Goal: Find specific page/section: Find specific page/section

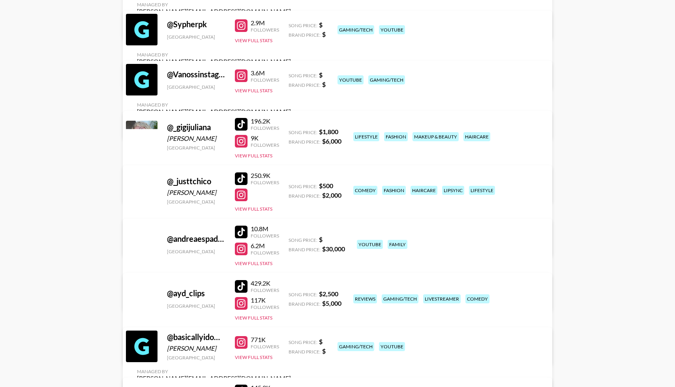
scroll to position [960, 0]
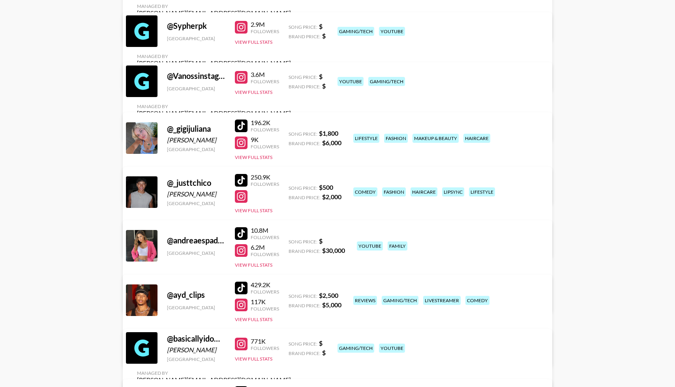
click at [242, 123] on div at bounding box center [241, 126] width 13 height 13
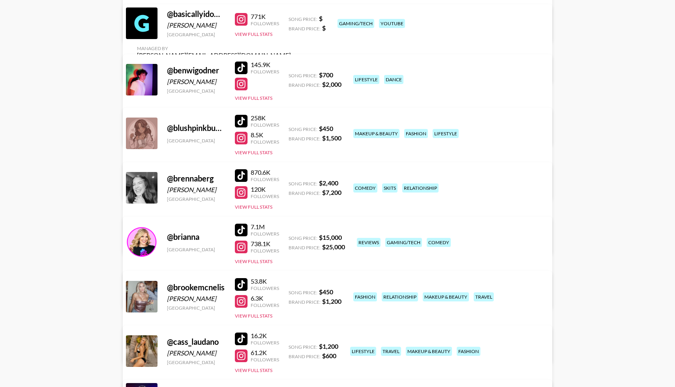
scroll to position [1285, 0]
click at [243, 173] on div at bounding box center [241, 175] width 13 height 13
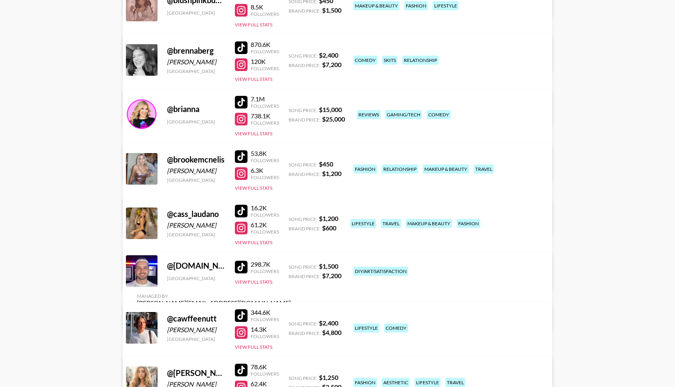
scroll to position [1434, 0]
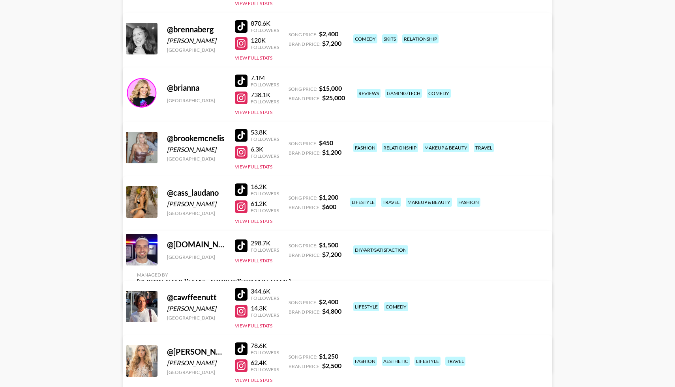
click at [244, 188] on div at bounding box center [241, 190] width 13 height 13
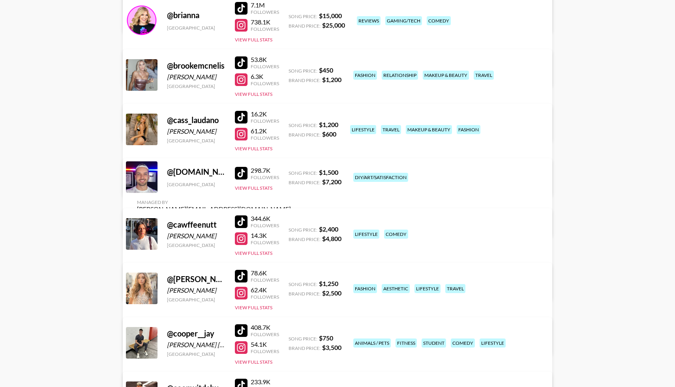
scroll to position [1510, 0]
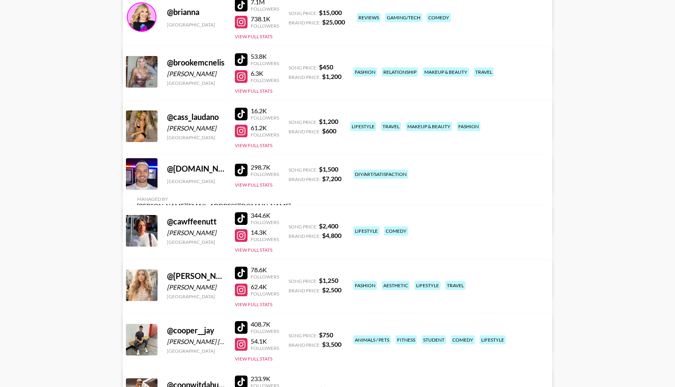
click at [242, 216] on div at bounding box center [241, 218] width 13 height 13
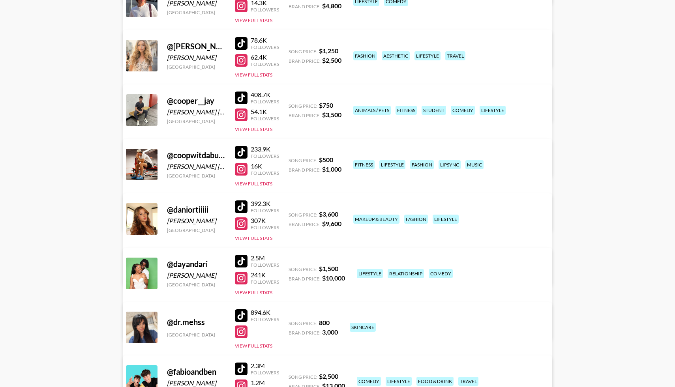
scroll to position [1741, 0]
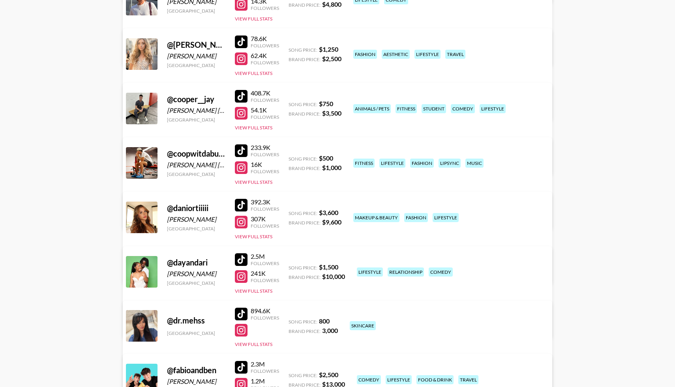
click at [246, 202] on div at bounding box center [241, 205] width 13 height 13
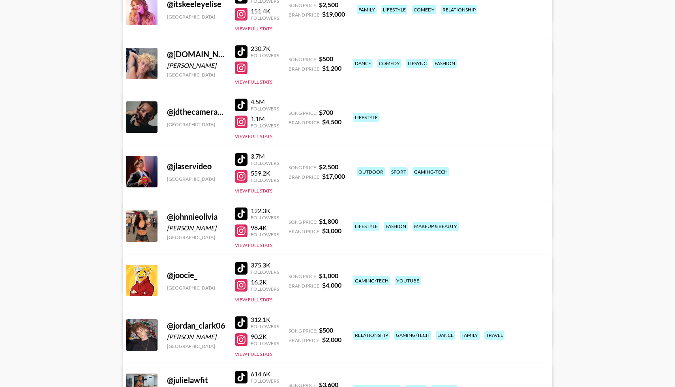
scroll to position [2598, 0]
click at [242, 211] on div at bounding box center [241, 213] width 13 height 13
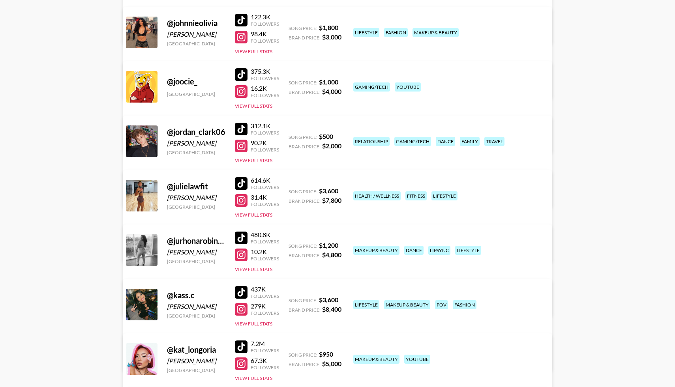
scroll to position [2798, 0]
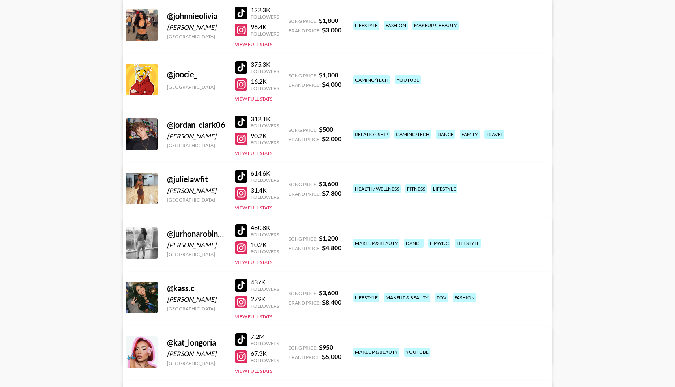
click at [244, 174] on div at bounding box center [241, 176] width 13 height 13
click at [242, 230] on div at bounding box center [241, 231] width 13 height 13
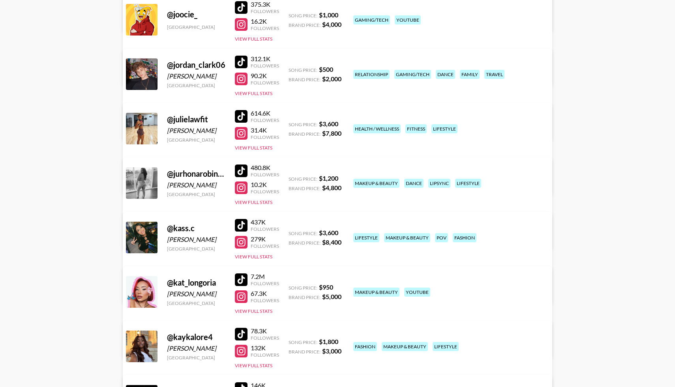
scroll to position [2862, 0]
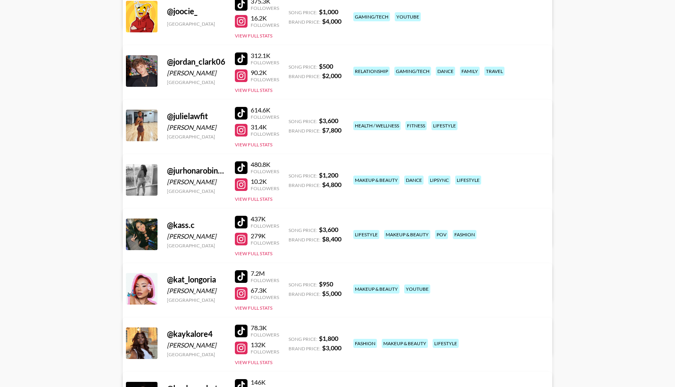
click at [241, 221] on div at bounding box center [241, 222] width 13 height 13
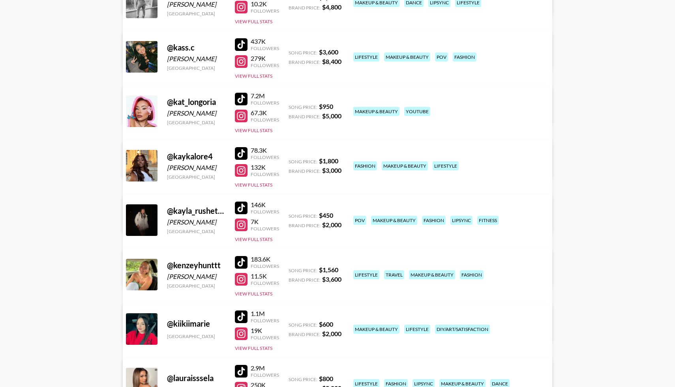
scroll to position [3044, 0]
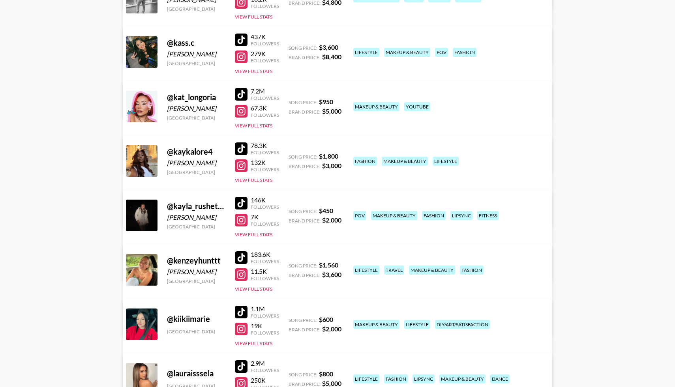
click at [242, 148] on div at bounding box center [241, 149] width 13 height 13
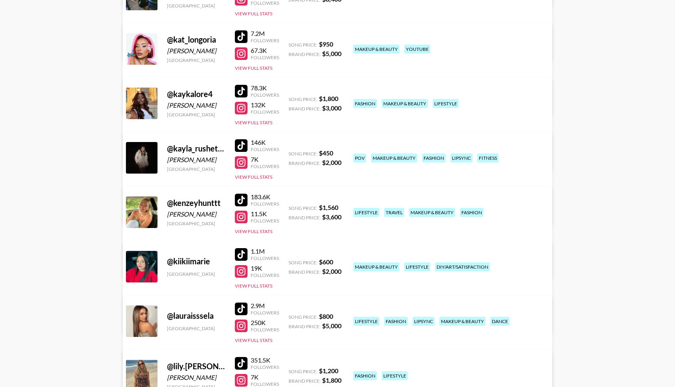
scroll to position [3102, 0]
click at [244, 198] on div at bounding box center [241, 199] width 13 height 13
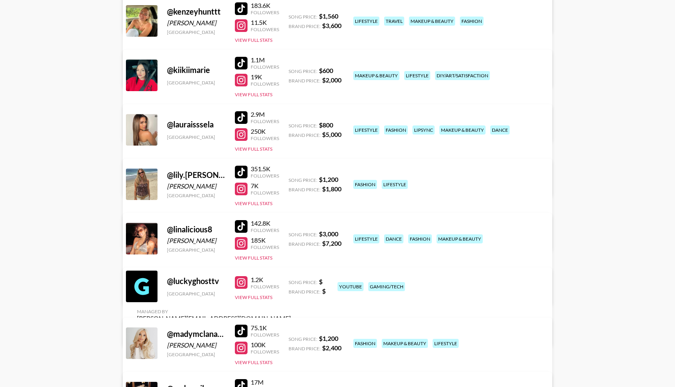
scroll to position [3299, 0]
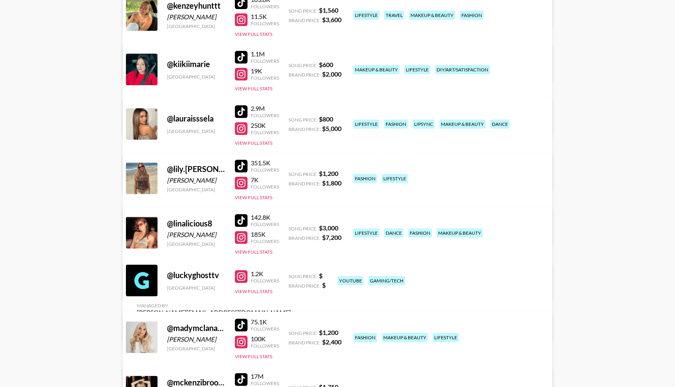
click at [240, 165] on div at bounding box center [241, 166] width 13 height 13
click at [243, 219] on div at bounding box center [241, 220] width 13 height 13
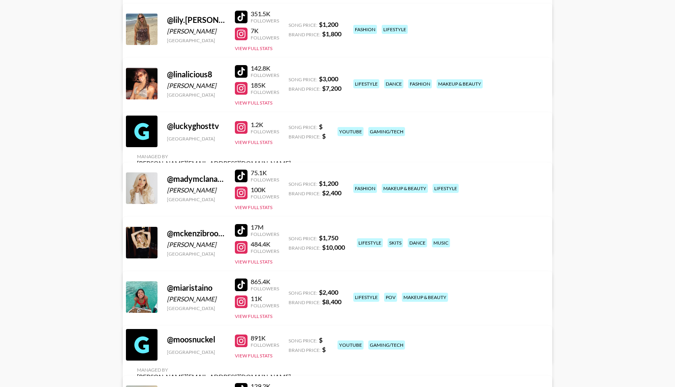
scroll to position [3454, 0]
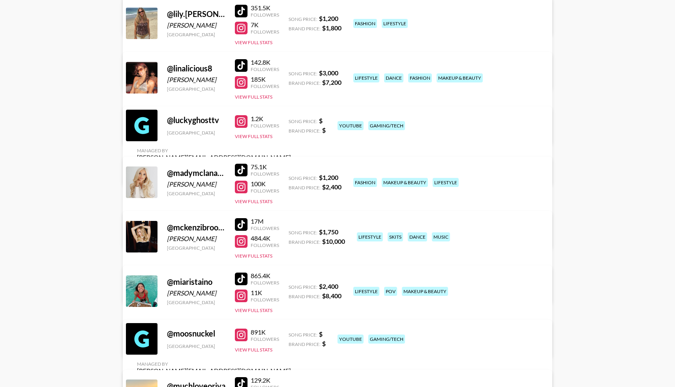
click at [240, 171] on div at bounding box center [241, 170] width 13 height 13
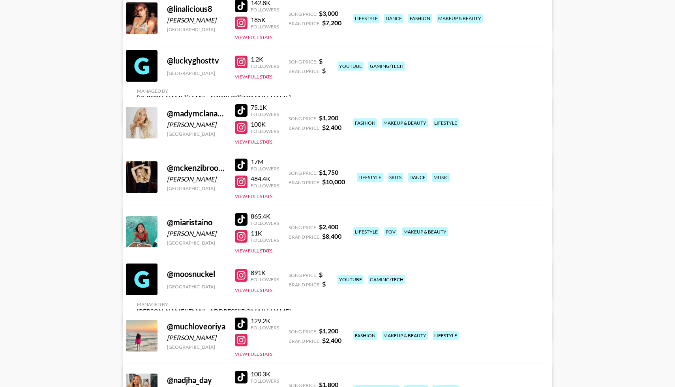
scroll to position [3517, 0]
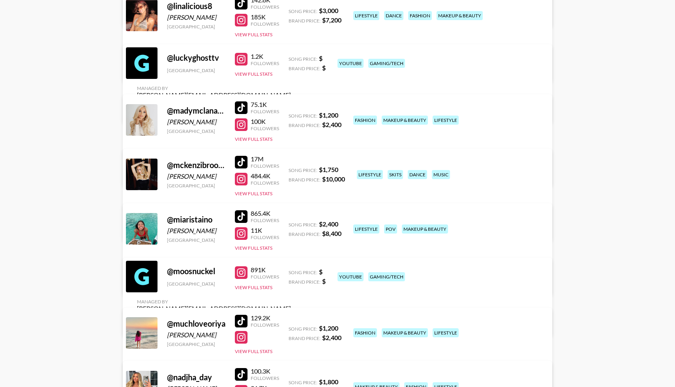
click at [240, 215] on div at bounding box center [241, 216] width 13 height 13
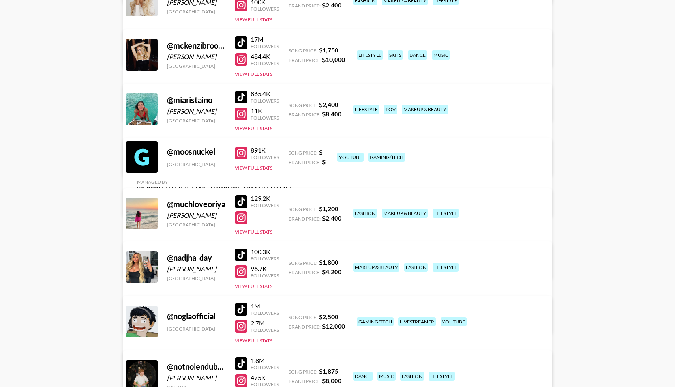
scroll to position [3652, 0]
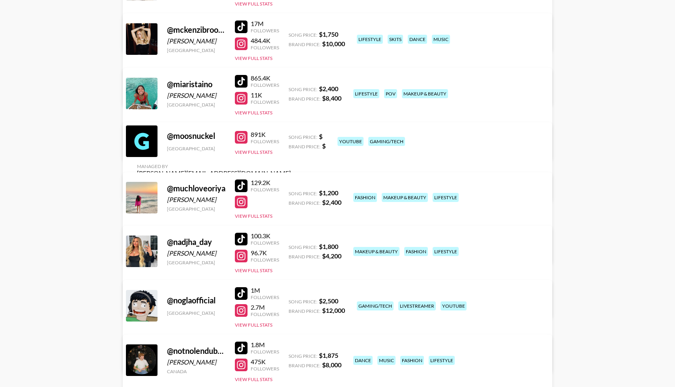
click at [242, 188] on div at bounding box center [241, 186] width 13 height 13
click at [238, 238] on div at bounding box center [241, 239] width 13 height 13
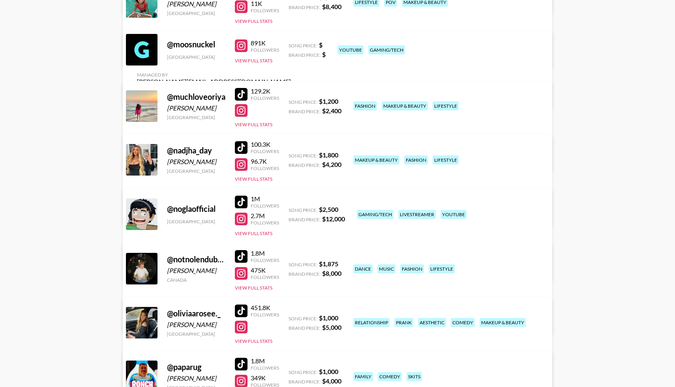
scroll to position [3745, 0]
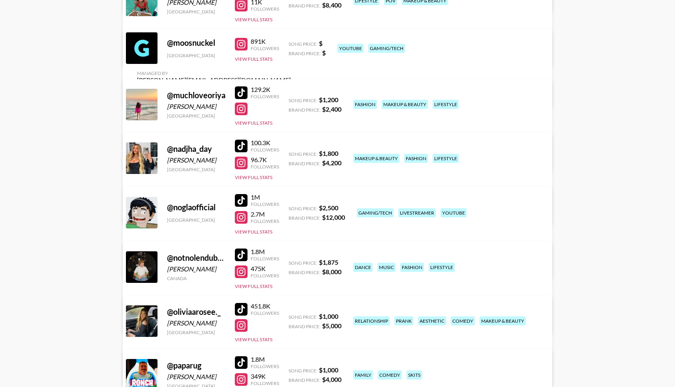
click at [241, 141] on div at bounding box center [241, 146] width 13 height 13
click at [246, 167] on div at bounding box center [241, 163] width 13 height 13
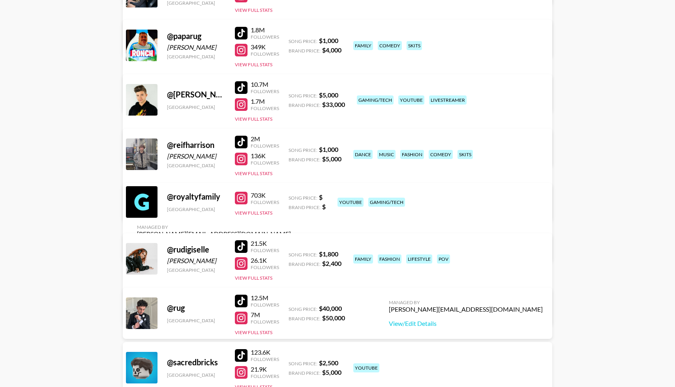
scroll to position [4081, 0]
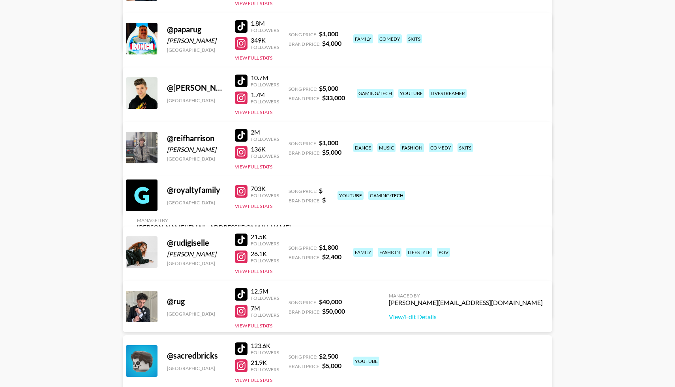
click at [241, 235] on div at bounding box center [241, 240] width 13 height 13
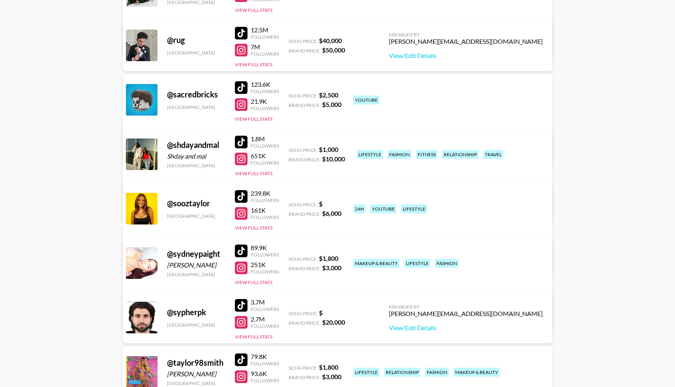
scroll to position [4344, 0]
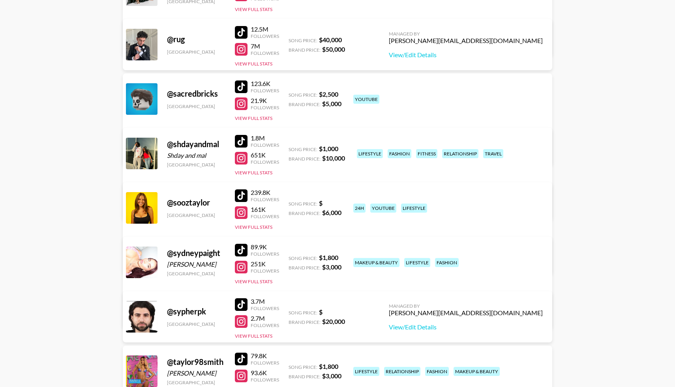
click at [241, 251] on div at bounding box center [241, 250] width 13 height 13
click at [243, 269] on div at bounding box center [241, 267] width 13 height 13
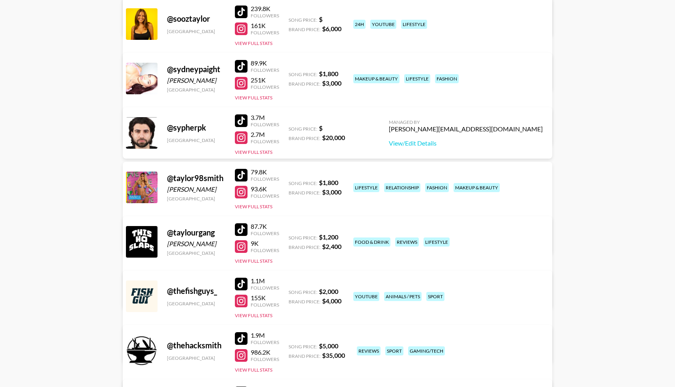
scroll to position [4529, 0]
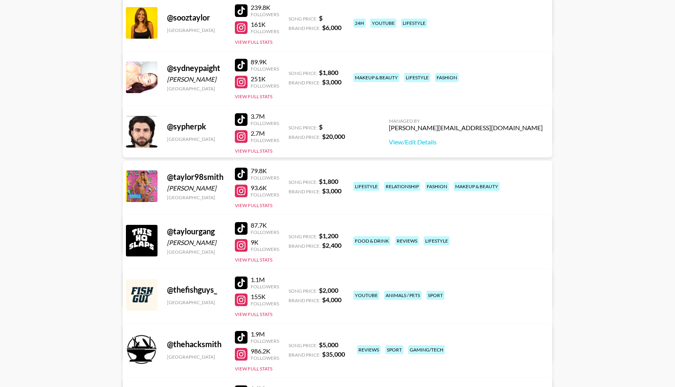
click at [244, 172] on div at bounding box center [241, 174] width 13 height 13
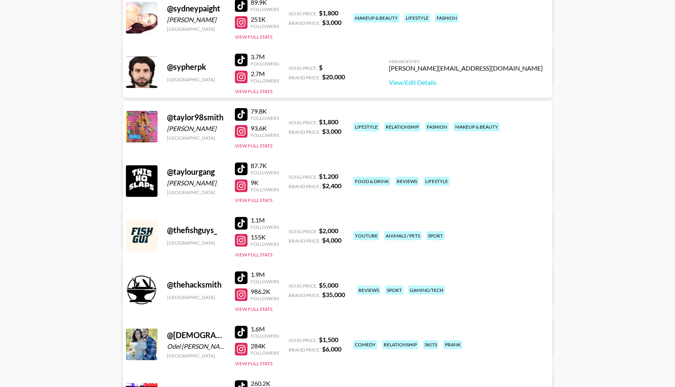
scroll to position [4589, 0]
click at [240, 167] on div at bounding box center [241, 168] width 13 height 13
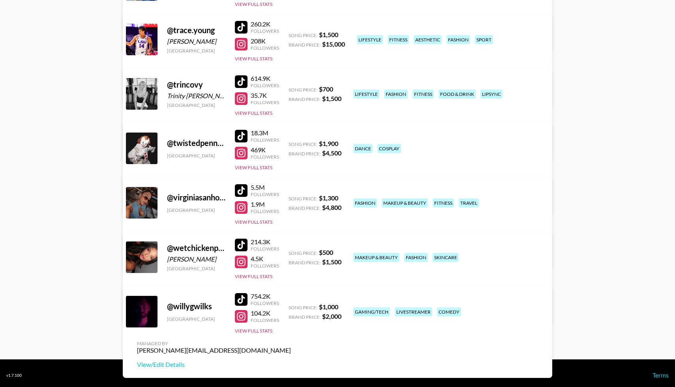
scroll to position [4952, 0]
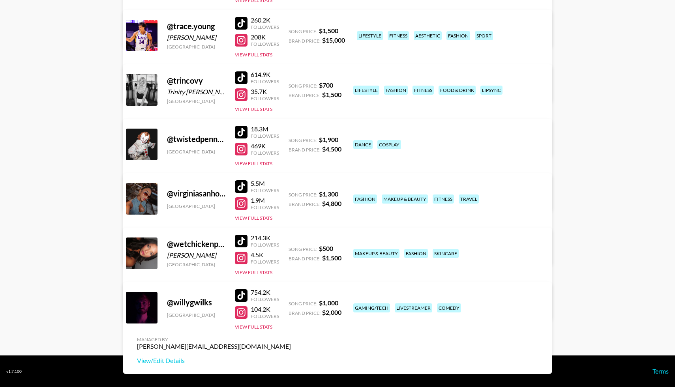
click at [244, 186] on div at bounding box center [241, 186] width 13 height 13
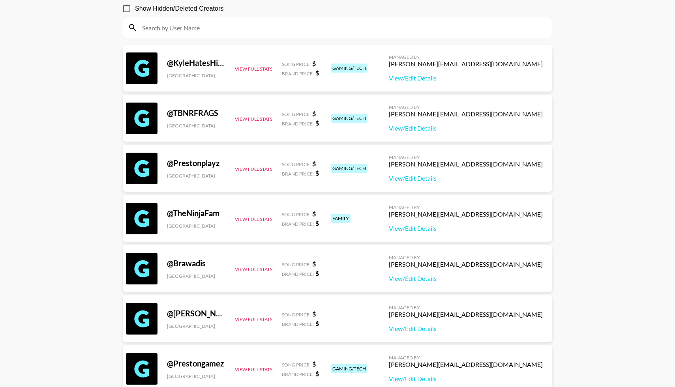
scroll to position [0, 0]
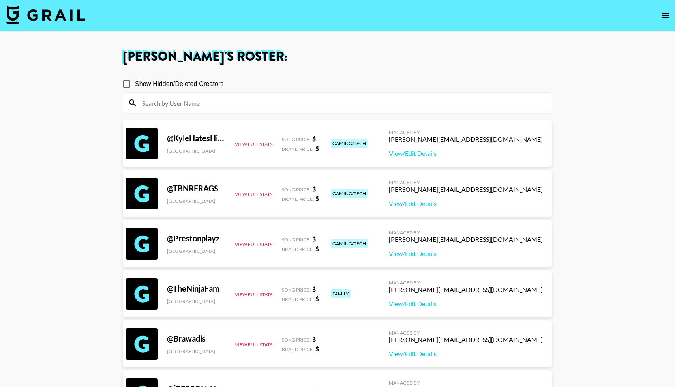
click at [48, 20] on img at bounding box center [45, 15] width 79 height 19
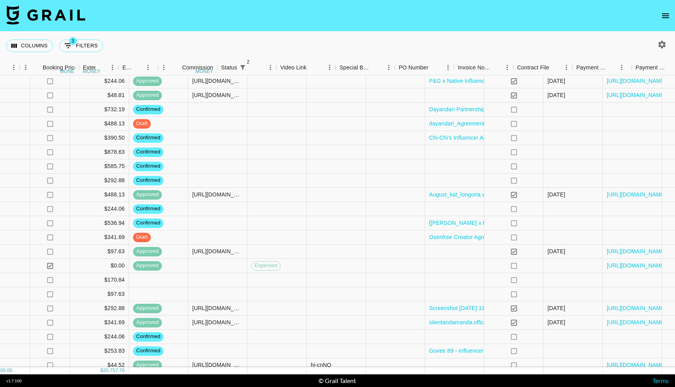
scroll to position [1028, 626]
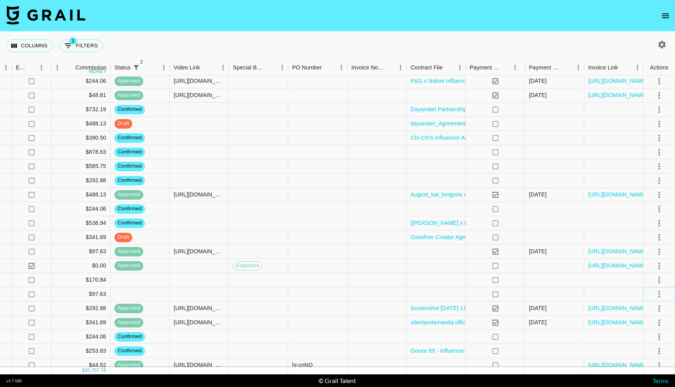
click at [658, 294] on icon "select merge strategy" at bounding box center [659, 294] width 2 height 6
click at [645, 308] on li "Confirm" at bounding box center [649, 311] width 51 height 14
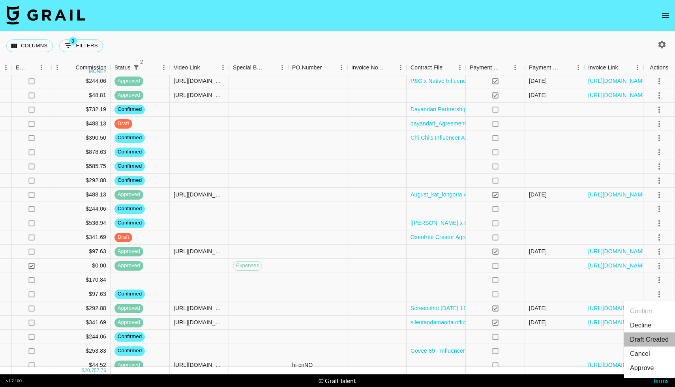
click at [638, 338] on li "Draft Created" at bounding box center [649, 340] width 51 height 14
click at [661, 276] on icon "select merge strategy" at bounding box center [659, 280] width 9 height 9
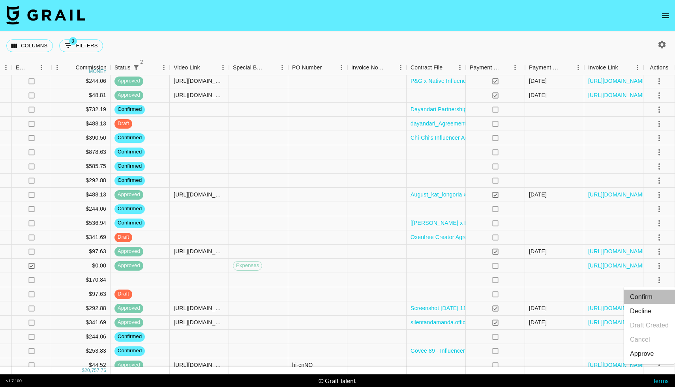
click at [640, 295] on li "Confirm" at bounding box center [649, 297] width 51 height 14
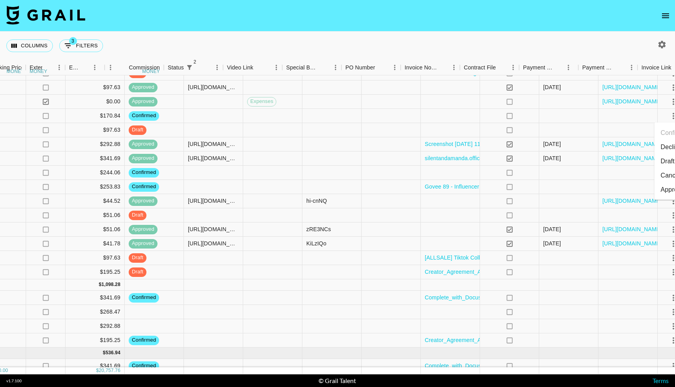
scroll to position [1192, 621]
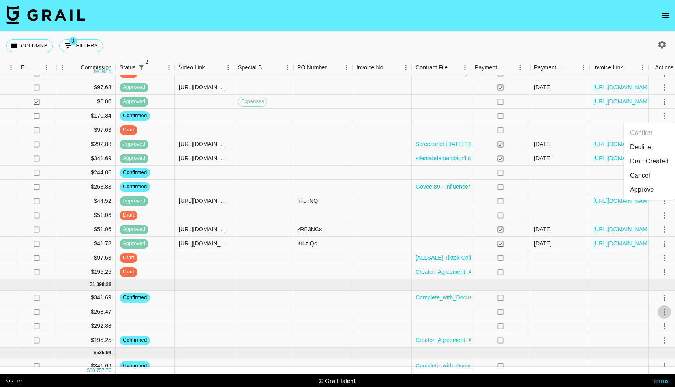
click at [663, 310] on icon "select merge strategy" at bounding box center [664, 312] width 9 height 9
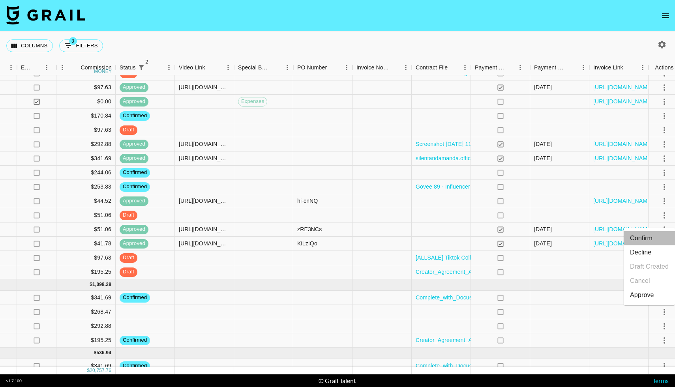
click at [655, 243] on li "Confirm" at bounding box center [649, 238] width 51 height 14
click at [604, 327] on div at bounding box center [618, 326] width 59 height 14
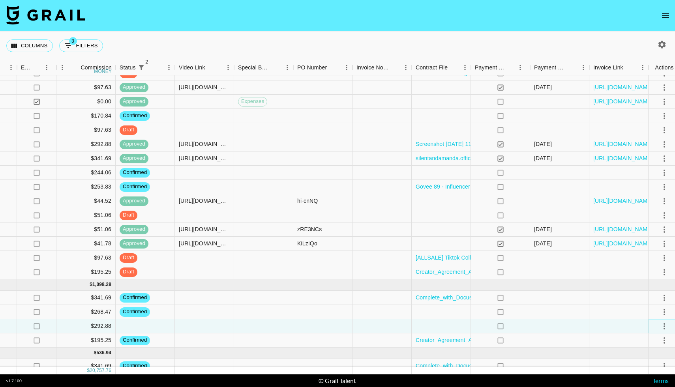
click at [666, 325] on icon "select merge strategy" at bounding box center [664, 326] width 9 height 9
click at [650, 247] on li "Confirm" at bounding box center [649, 253] width 51 height 14
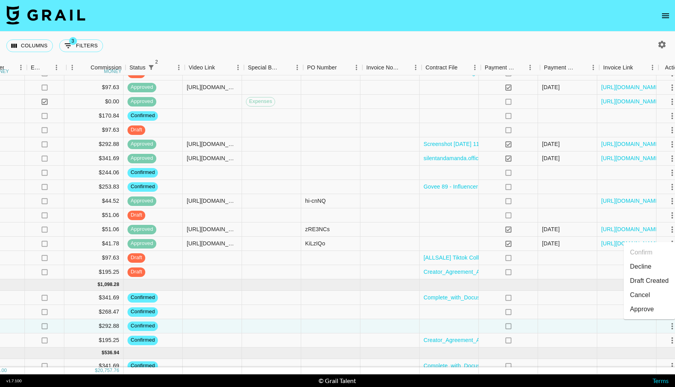
scroll to position [1192, 610]
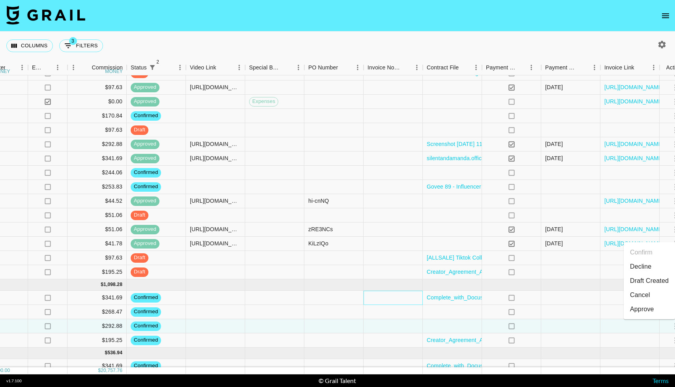
click at [394, 292] on div at bounding box center [393, 298] width 59 height 14
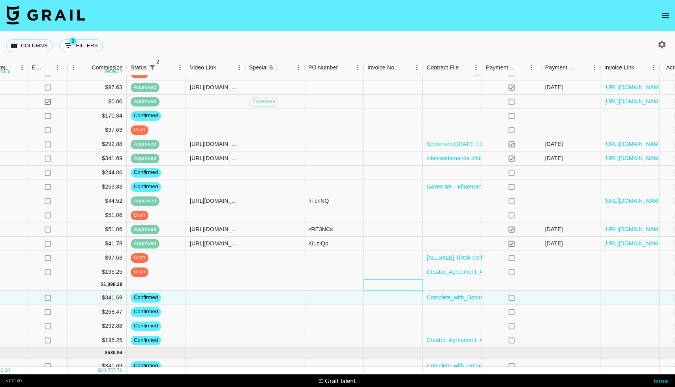
click at [392, 287] on div at bounding box center [393, 284] width 59 height 11
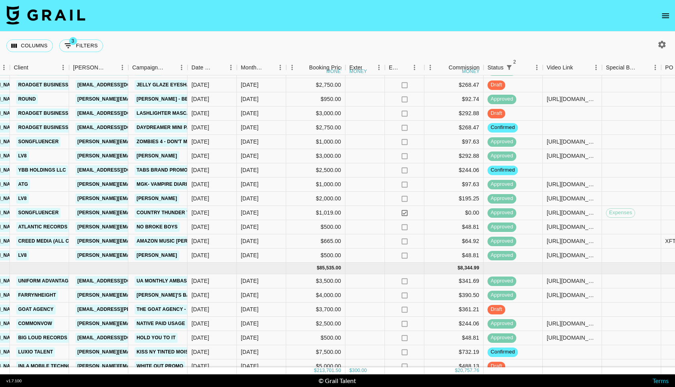
scroll to position [784, 253]
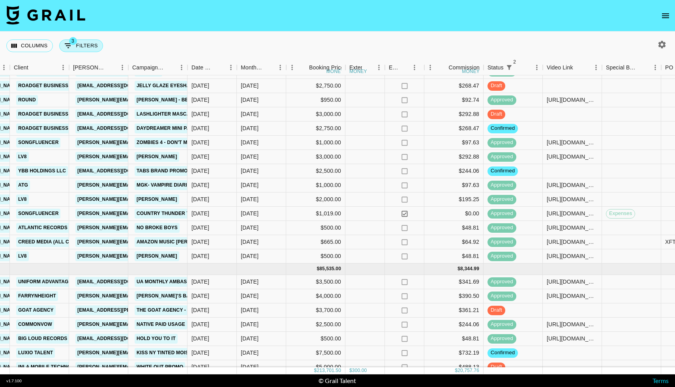
click at [80, 41] on button "3 Filters" at bounding box center [81, 45] width 44 height 13
select select "managerIds"
select select "status"
select select "not"
select select "cancelled"
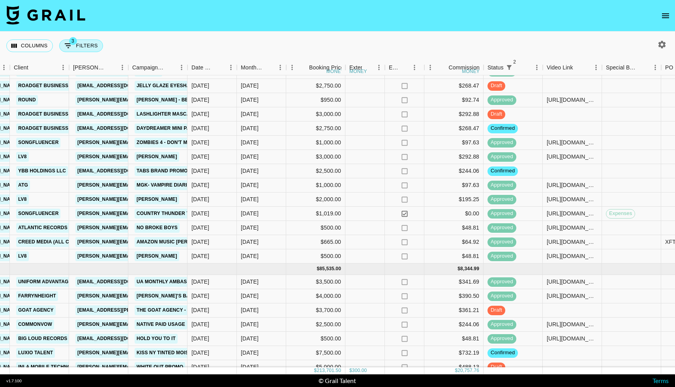
select select "status"
select select "not"
select select "declined"
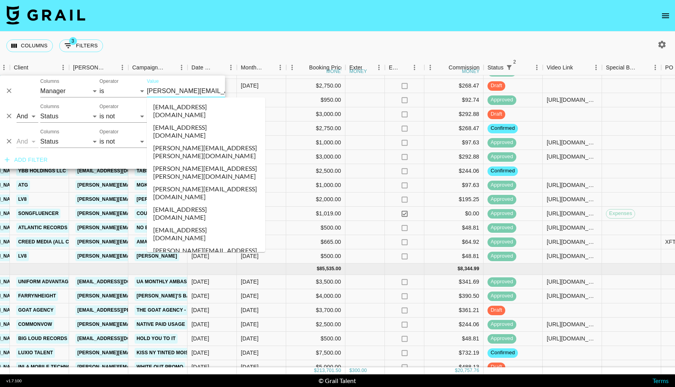
click at [173, 93] on input "[PERSON_NAME][EMAIL_ADDRESS][DOMAIN_NAME]" at bounding box center [195, 91] width 96 height 12
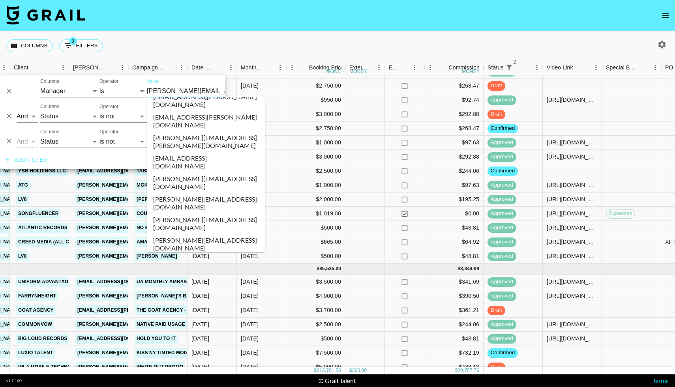
scroll to position [3332, 0]
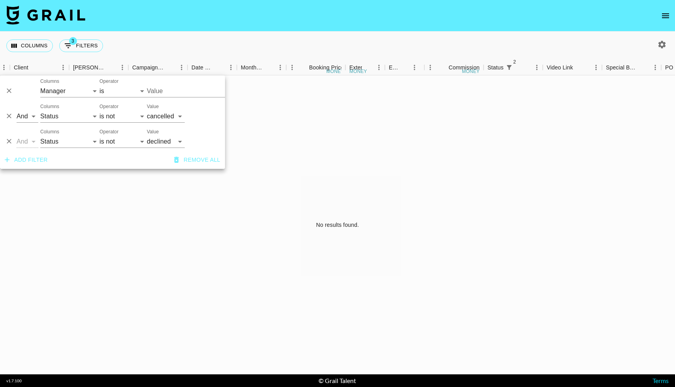
type input "[EMAIL_ADDRESS][DOMAIN_NAME]"
click at [664, 44] on icon "button" at bounding box center [662, 45] width 8 height 8
select select "[DATE]"
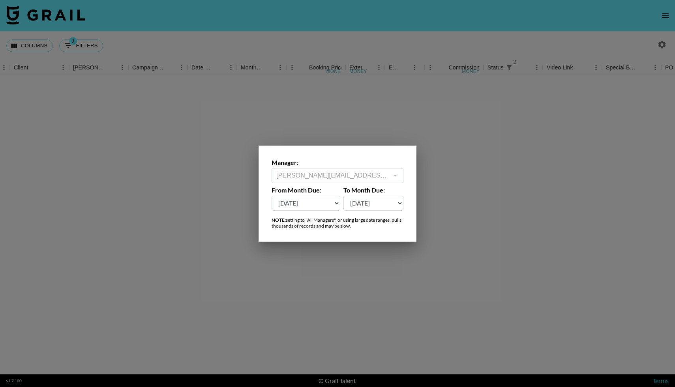
click at [396, 178] on div at bounding box center [395, 175] width 10 height 11
click at [666, 43] on div at bounding box center [337, 193] width 675 height 387
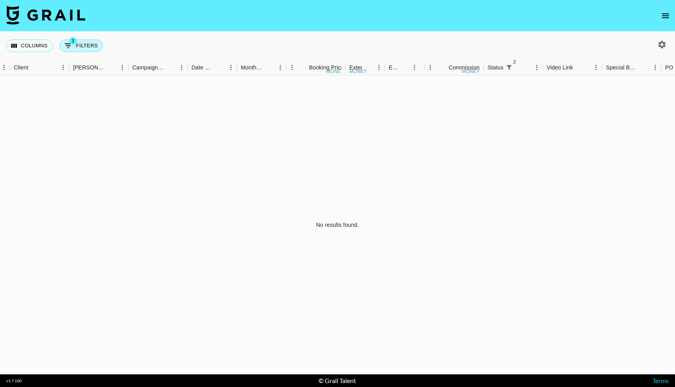
click at [84, 43] on button "3 Filters" at bounding box center [81, 45] width 44 height 13
select select "managerIds"
select select "status"
select select "not"
select select "cancelled"
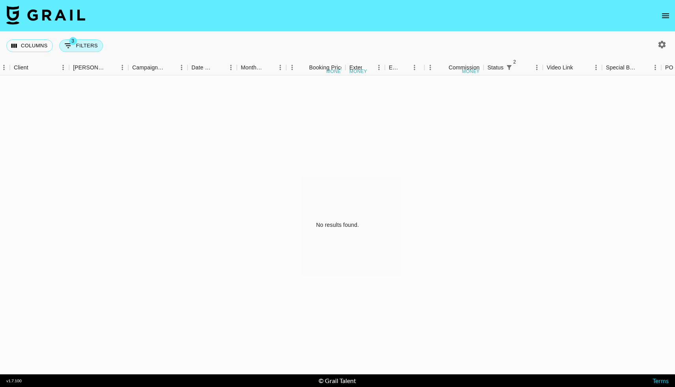
select select "status"
select select "not"
select select "declined"
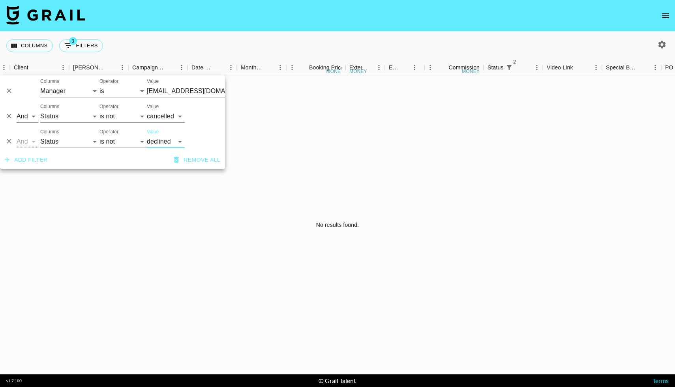
click at [171, 97] on div "[EMAIL_ADDRESS][DOMAIN_NAME]" at bounding box center [206, 91] width 118 height 13
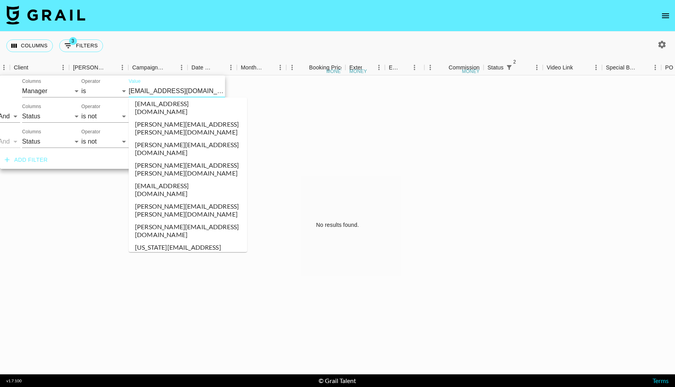
scroll to position [2949, 0]
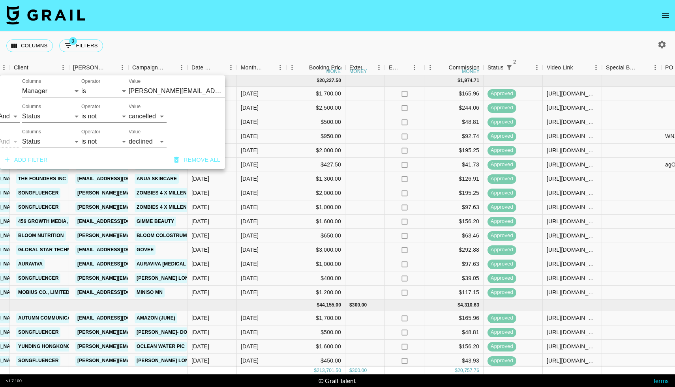
click at [260, 45] on div "Columns 3 Filters + Booking" at bounding box center [337, 46] width 675 height 28
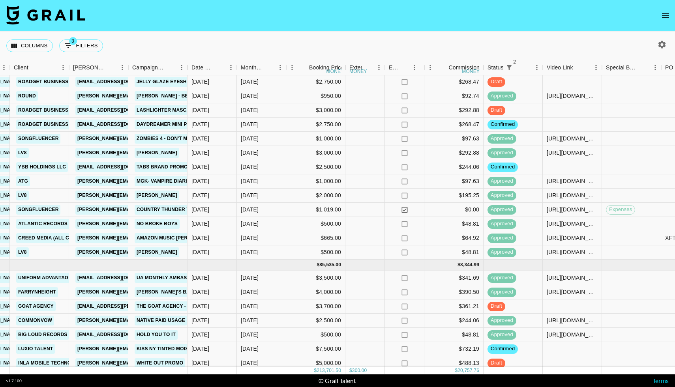
scroll to position [788, 253]
